Goal: Task Accomplishment & Management: Use online tool/utility

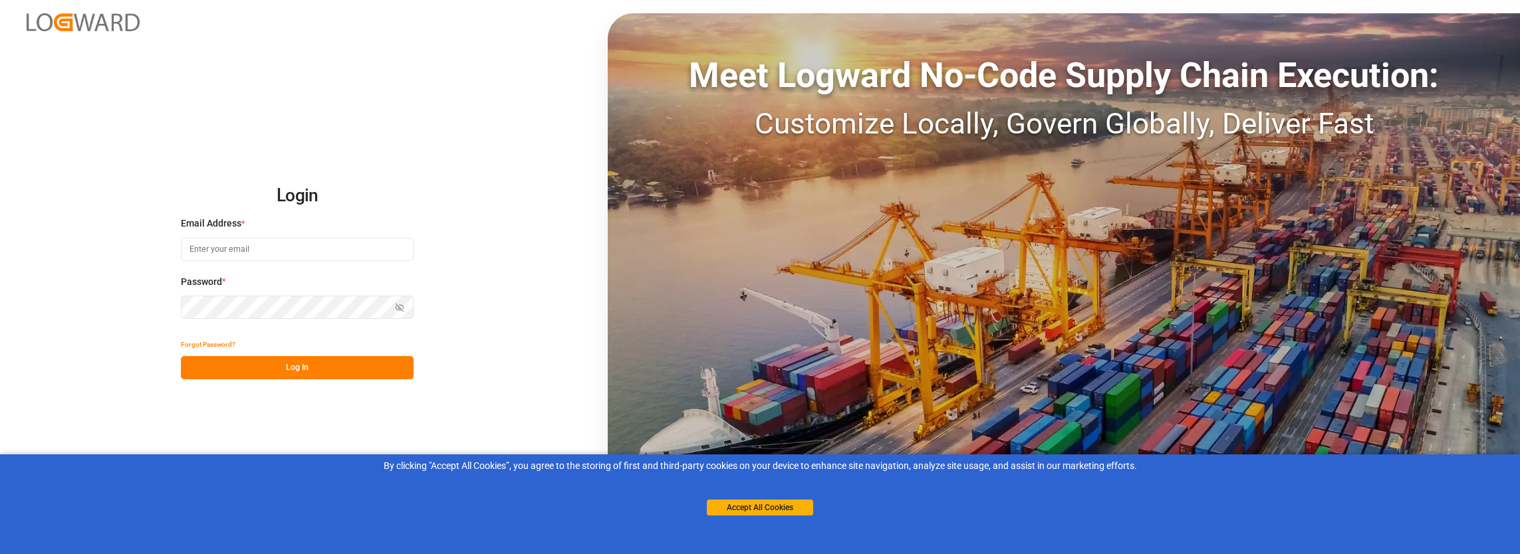
click at [238, 254] on input at bounding box center [297, 249] width 233 height 23
type input "[PERSON_NAME][EMAIL_ADDRESS][PERSON_NAME][DOMAIN_NAME]"
click at [257, 293] on div "Password * Show password Password is required." at bounding box center [297, 304] width 233 height 59
click at [237, 368] on button "Log In" at bounding box center [297, 367] width 233 height 23
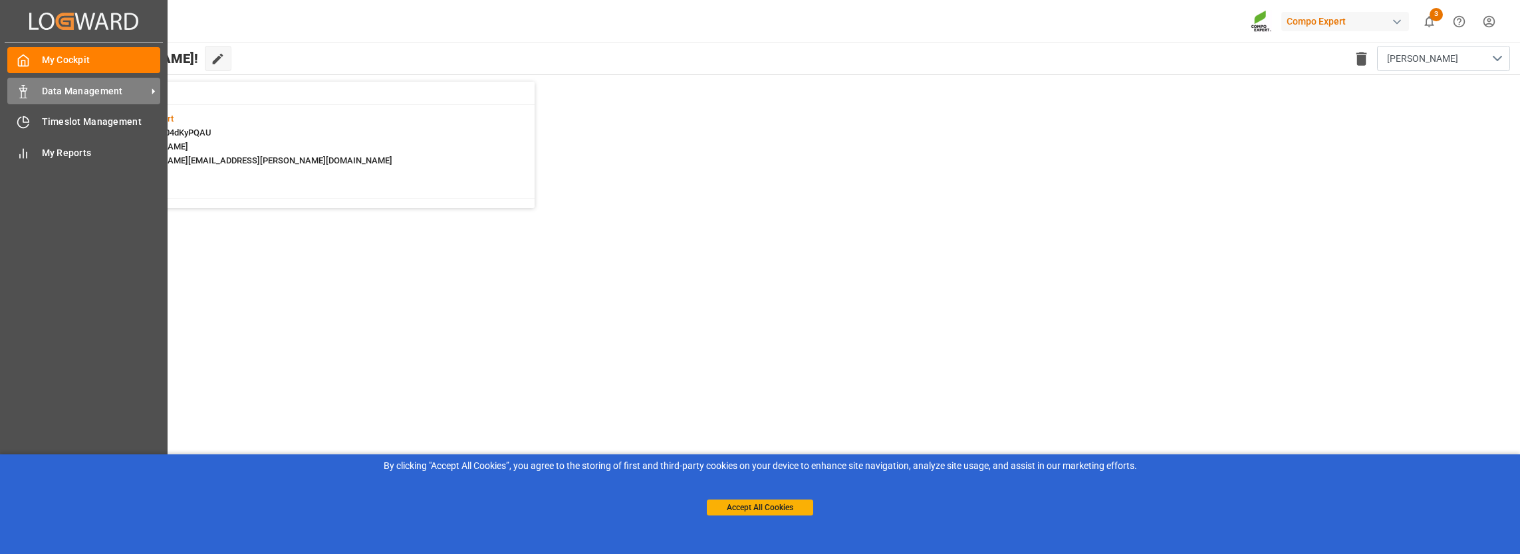
click at [43, 90] on span "Data Management" at bounding box center [94, 91] width 105 height 14
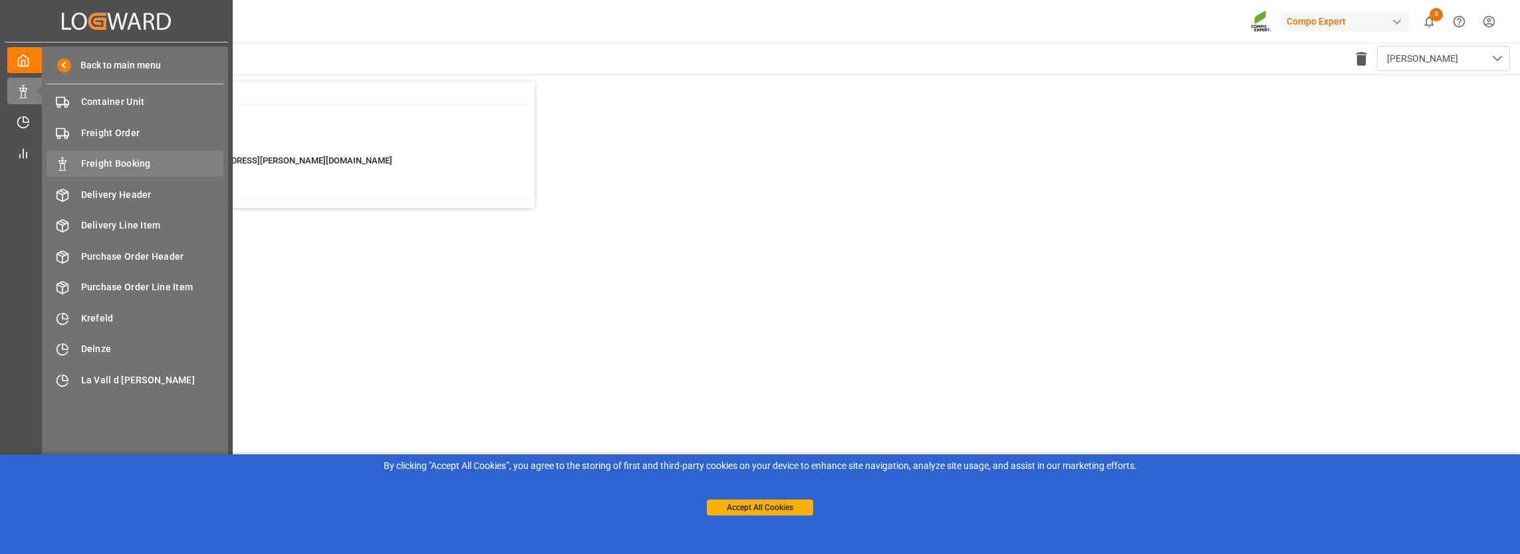
click at [84, 167] on span "Freight Booking" at bounding box center [152, 164] width 143 height 14
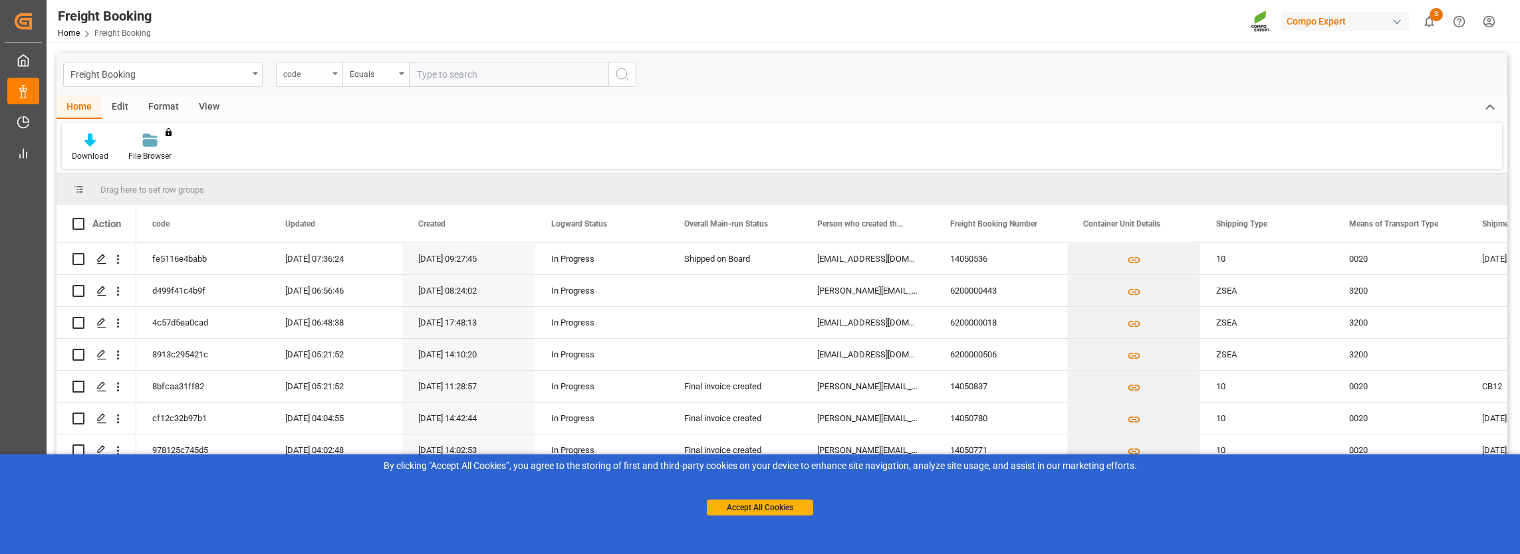
click at [309, 73] on div "code" at bounding box center [305, 72] width 45 height 15
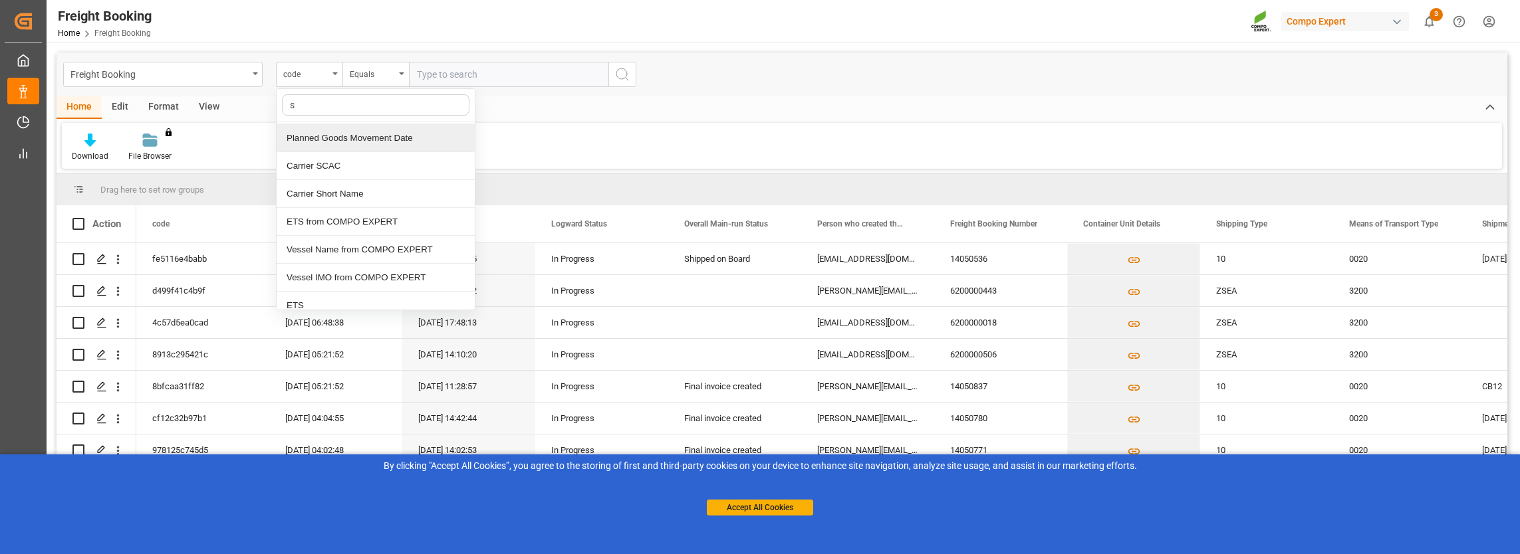
scroll to position [221, 0]
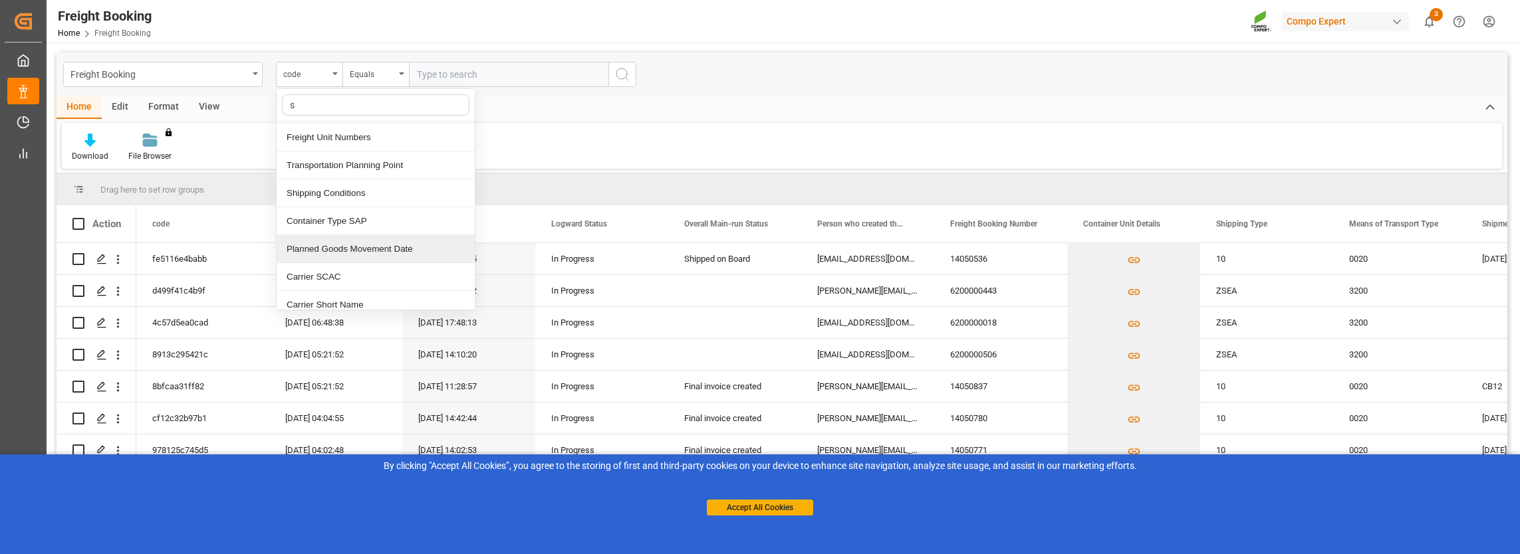
type input "sa"
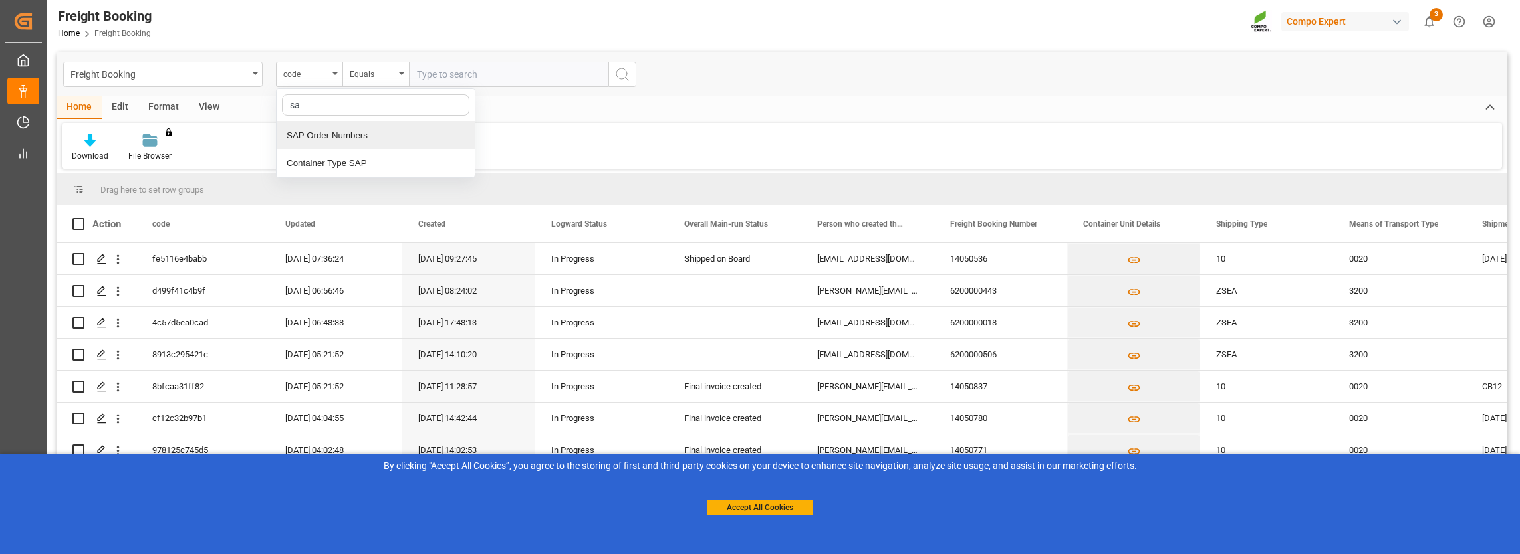
click at [339, 135] on div "SAP Order Numbers" at bounding box center [376, 136] width 198 height 28
click at [367, 78] on div "Equals" at bounding box center [372, 72] width 45 height 15
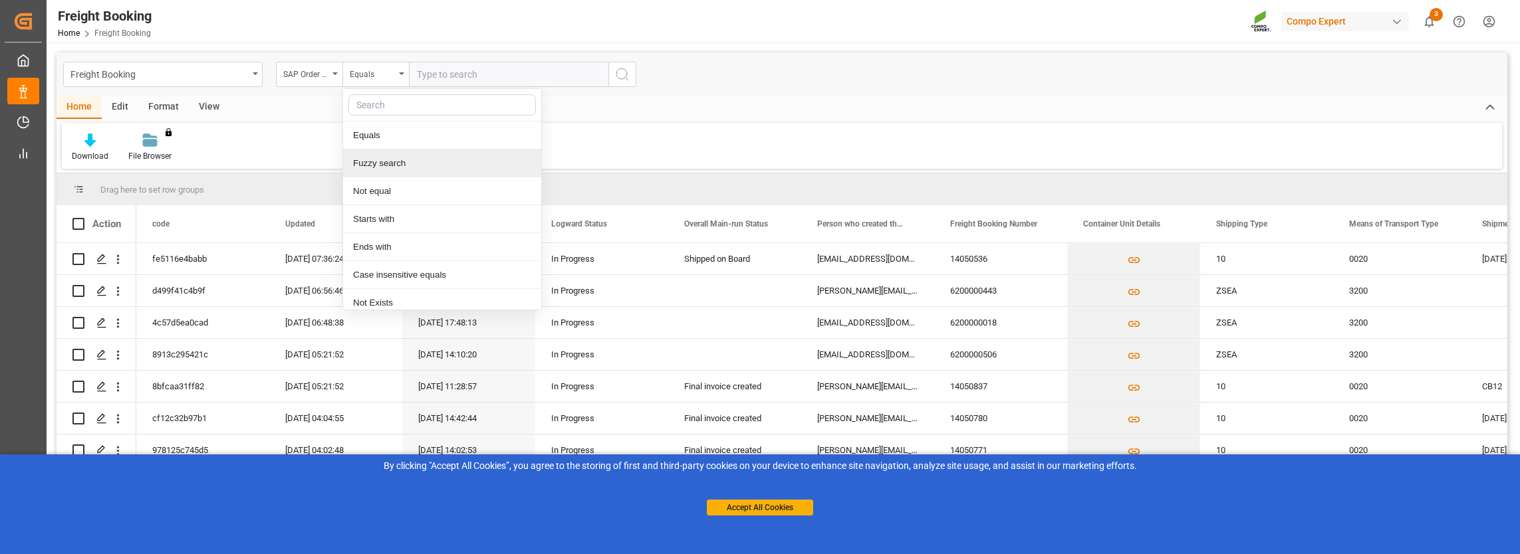
click at [360, 156] on div "Fuzzy search" at bounding box center [442, 164] width 198 height 28
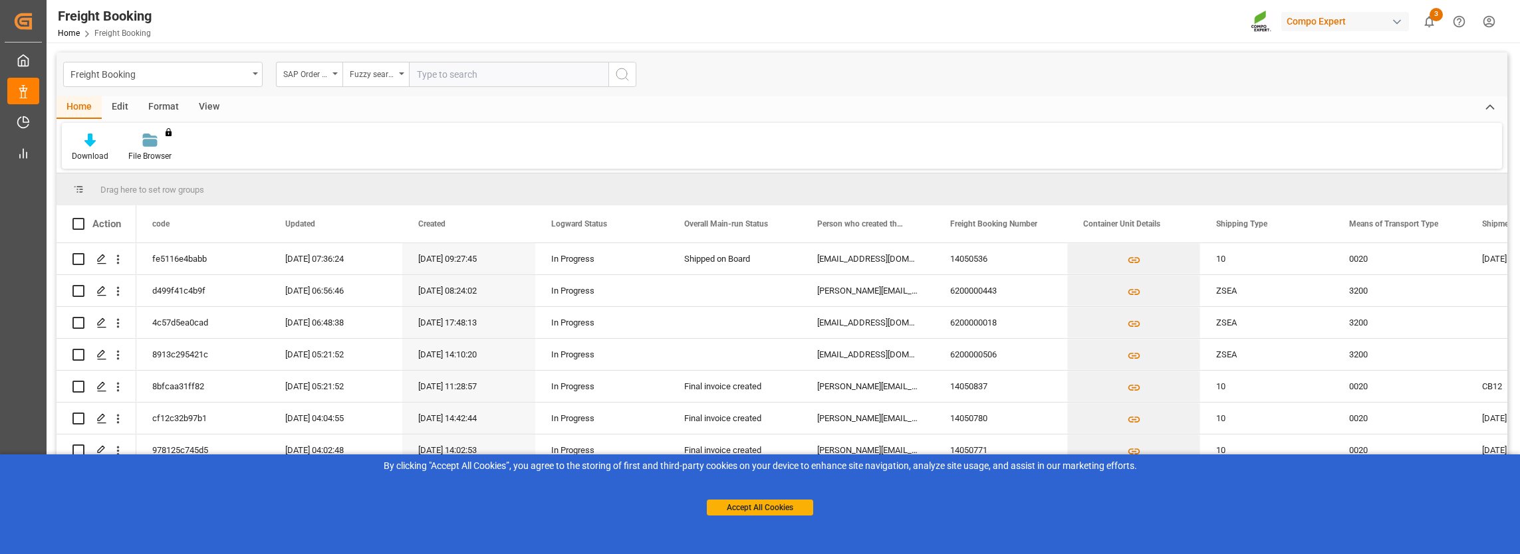
click at [1018, 128] on div "Download File Browser You don't have permission for this feature. Contact admin." at bounding box center [782, 146] width 1440 height 46
click at [447, 75] on input "text" at bounding box center [508, 74] width 199 height 25
paste input "2000000163"
type input "2000000163"
click at [628, 74] on icon "search button" at bounding box center [622, 74] width 16 height 16
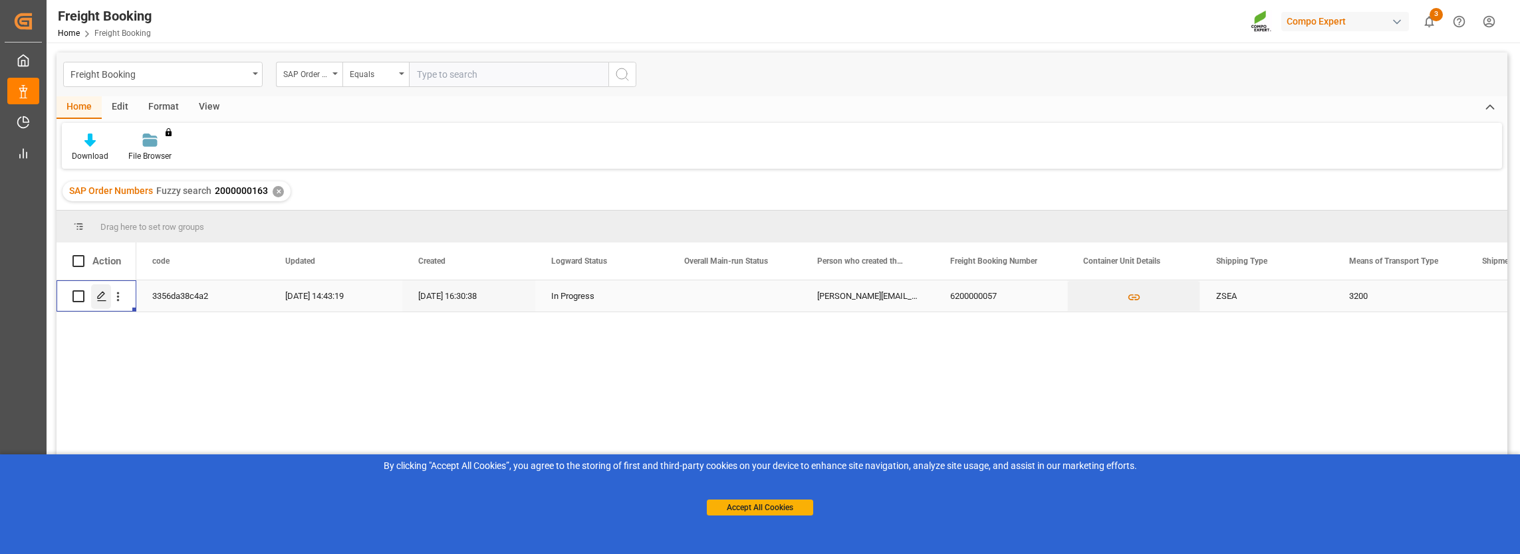
click at [98, 298] on icon "Press SPACE to select this row." at bounding box center [101, 296] width 11 height 11
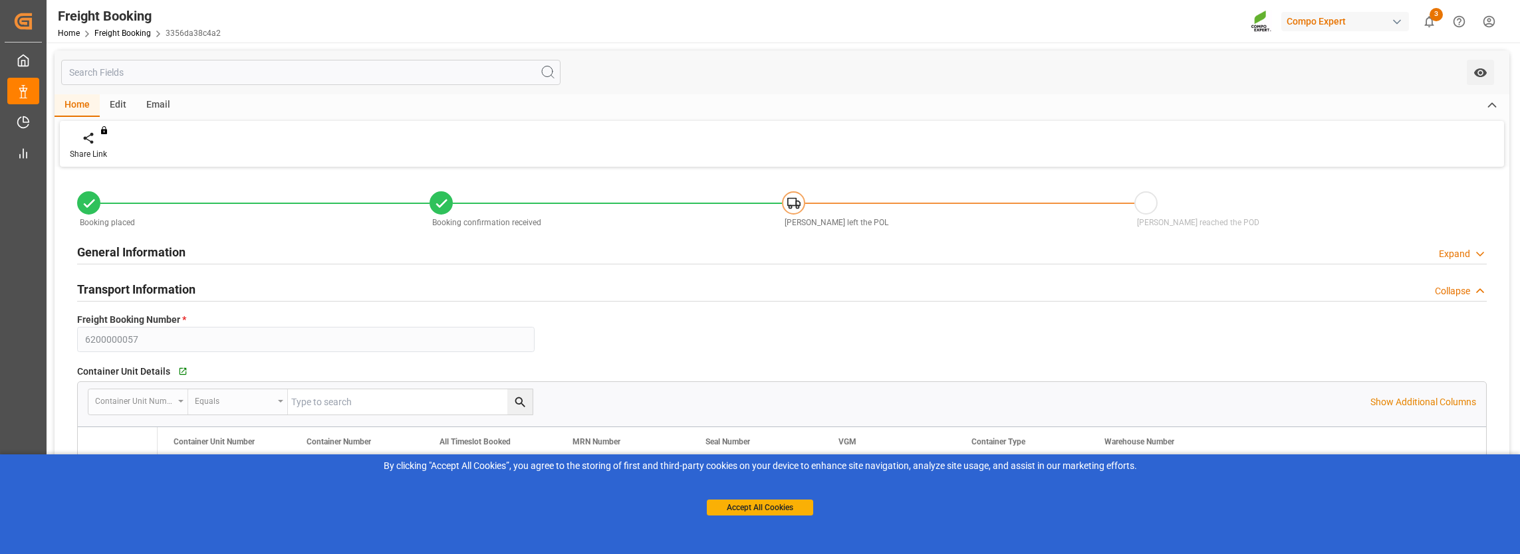
type input "OOCL"
type input "Orient Overseas Container Line Ltd"
type input "9290414"
type input "9253727"
type input "BEANR"
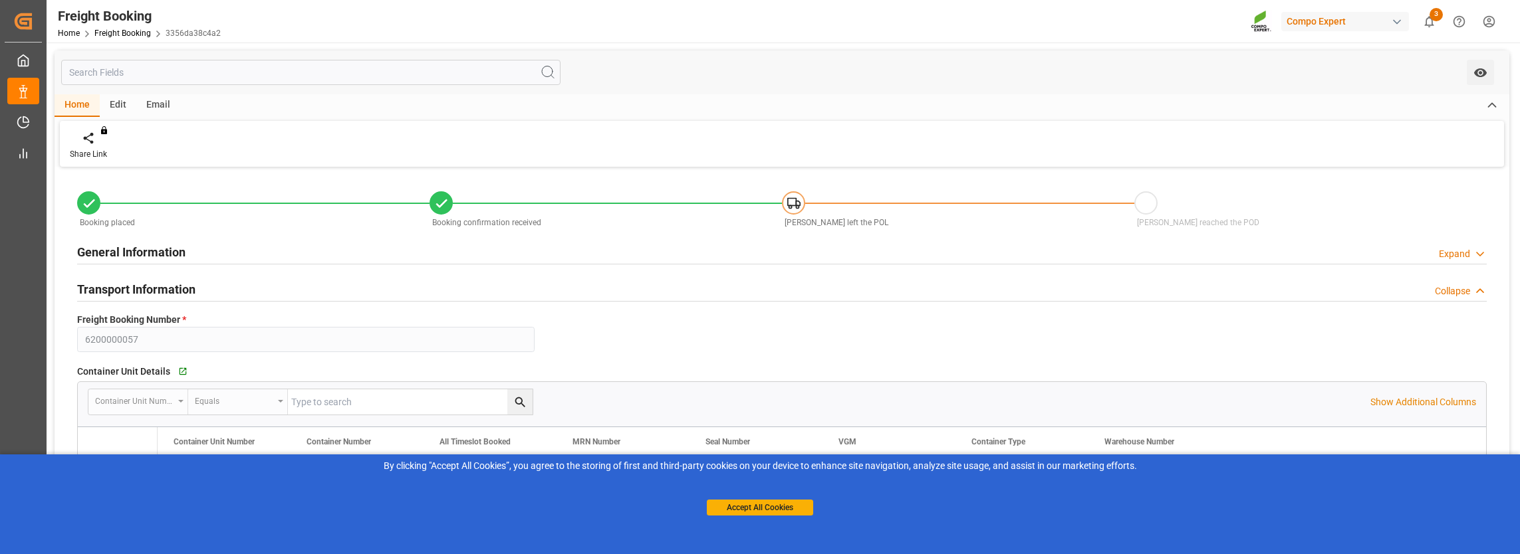
type input "CAVAN"
type input "0"
type input "182579.74"
type input "[DATE] 01:00"
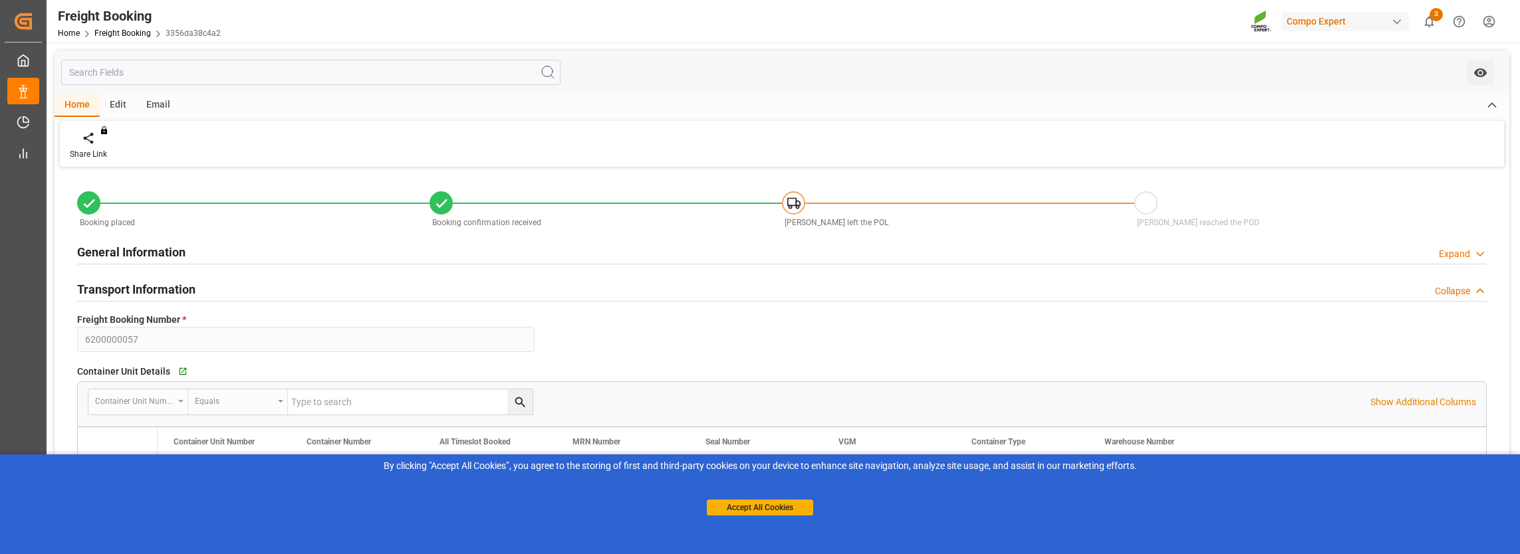
type input "[DATE] 08:00"
type input "[DATE] 22:00"
type input "[DATE] 07:00"
type input "[DATE] 09:48"
type input "[DATE] 16:30"
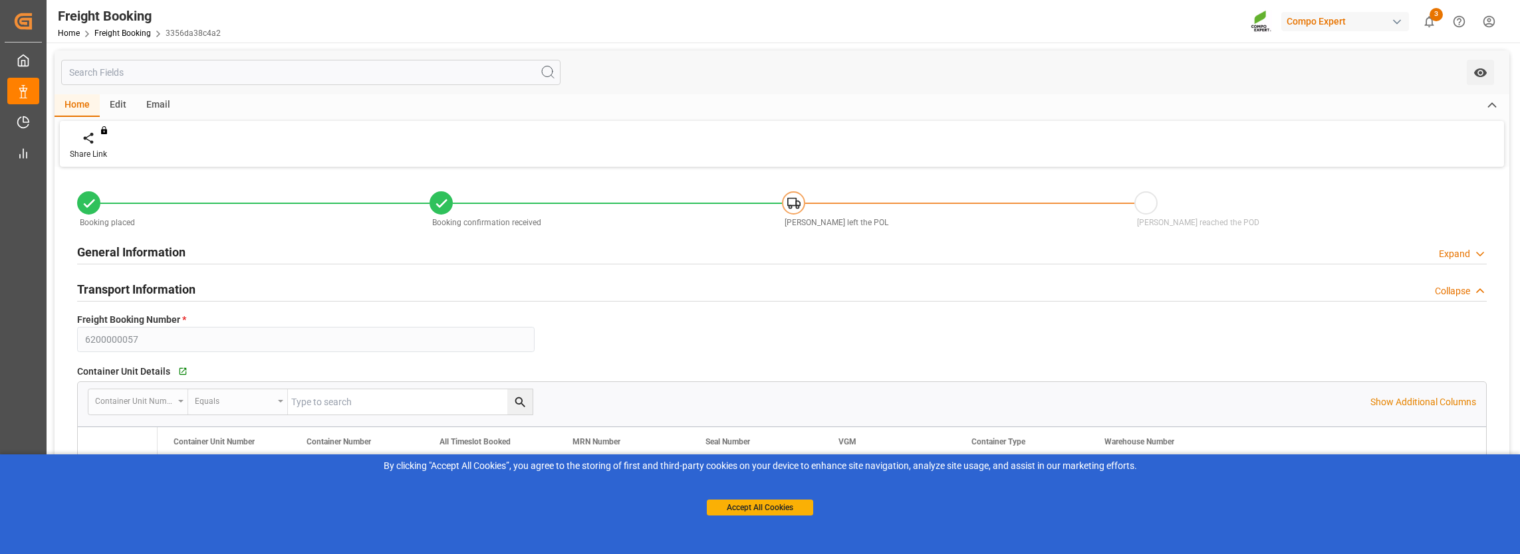
type input "[DATE] 16:30"
type input "[DATE] 12:24"
type input "[DATE] 14:41"
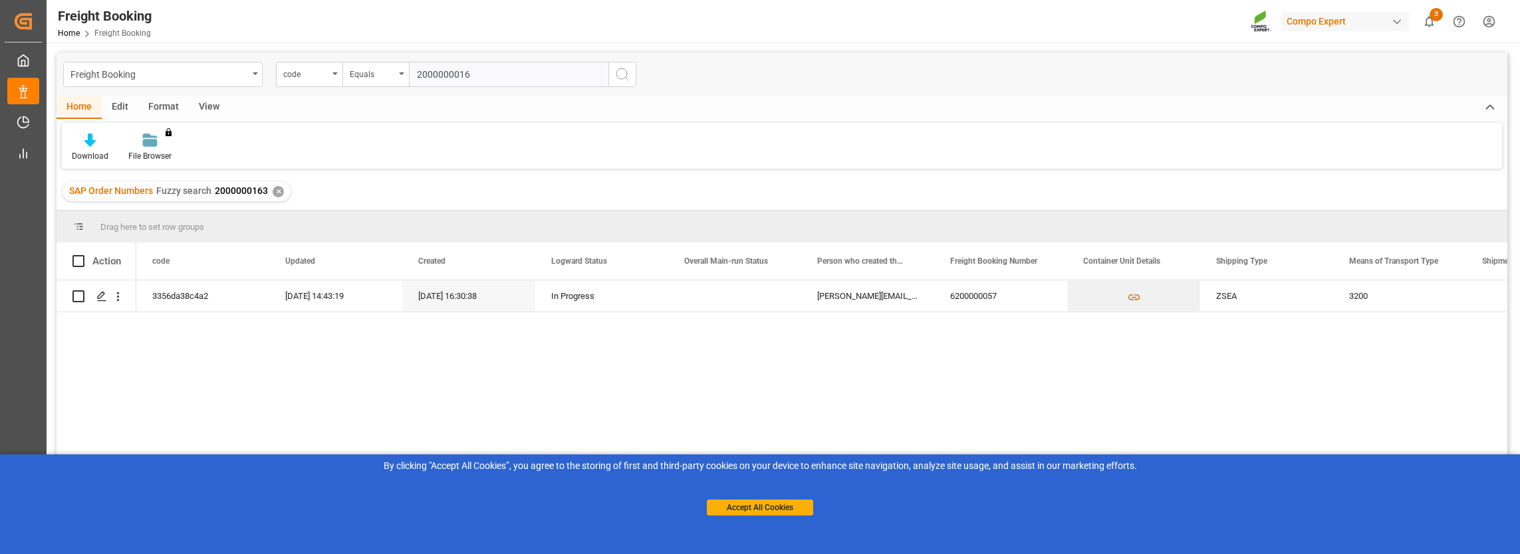
type input "2000000016"
click at [626, 78] on line "search button" at bounding box center [627, 79] width 3 height 3
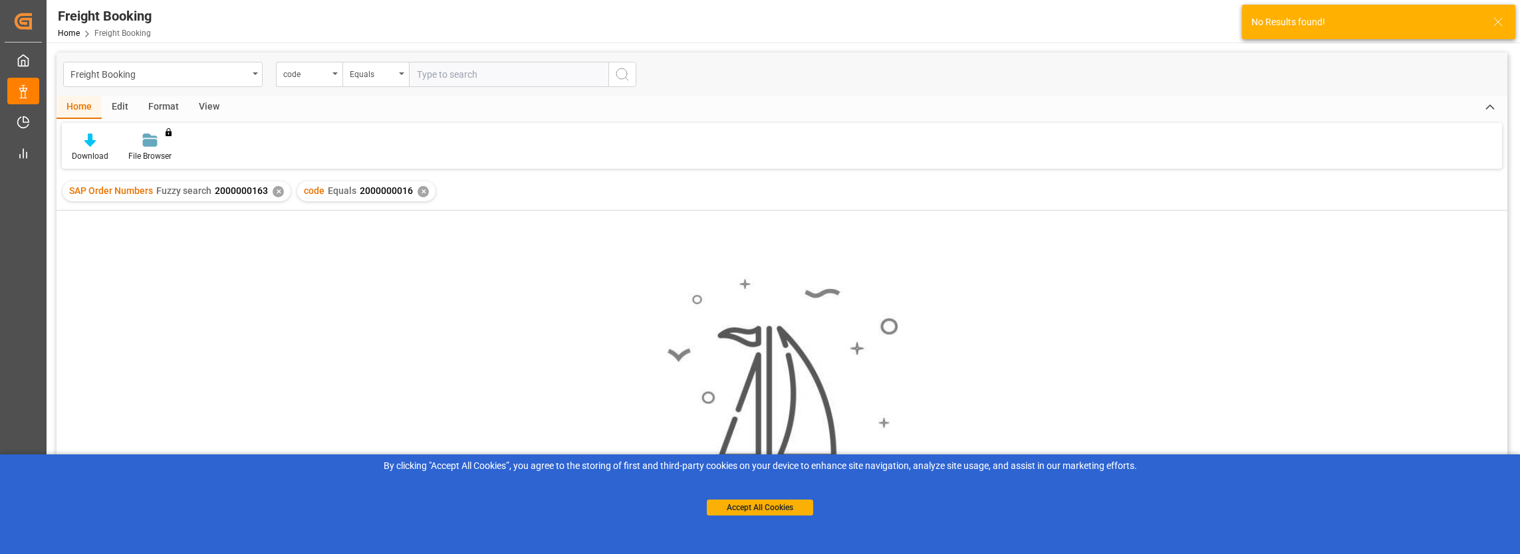
click at [277, 195] on div "✕" at bounding box center [278, 191] width 11 height 11
